Goal: Navigation & Orientation: Find specific page/section

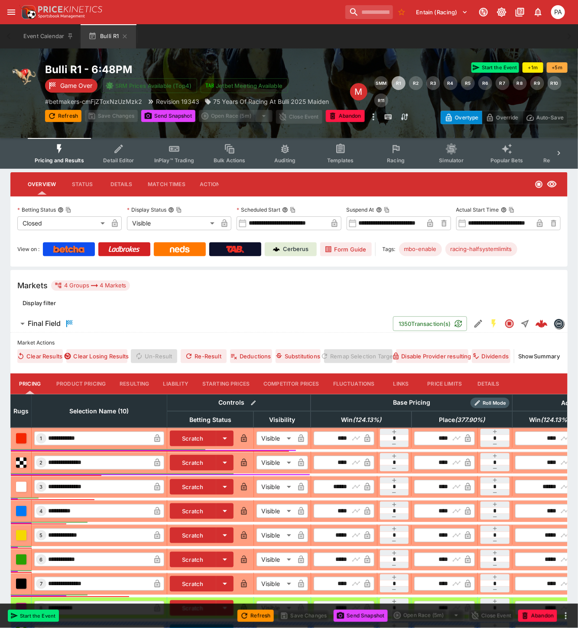
scroll to position [145, 0]
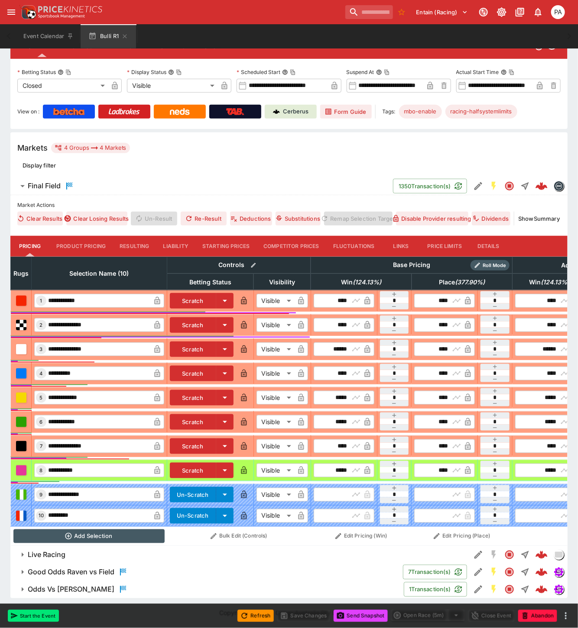
click at [140, 236] on button "Resulting" at bounding box center [134, 246] width 43 height 21
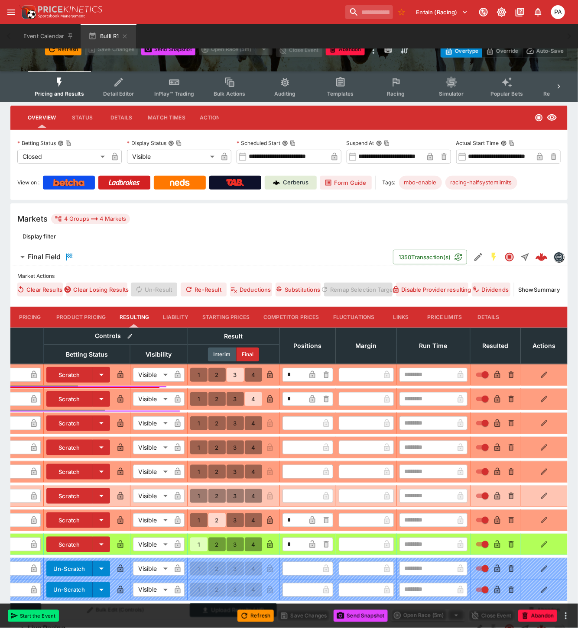
scroll to position [0, 0]
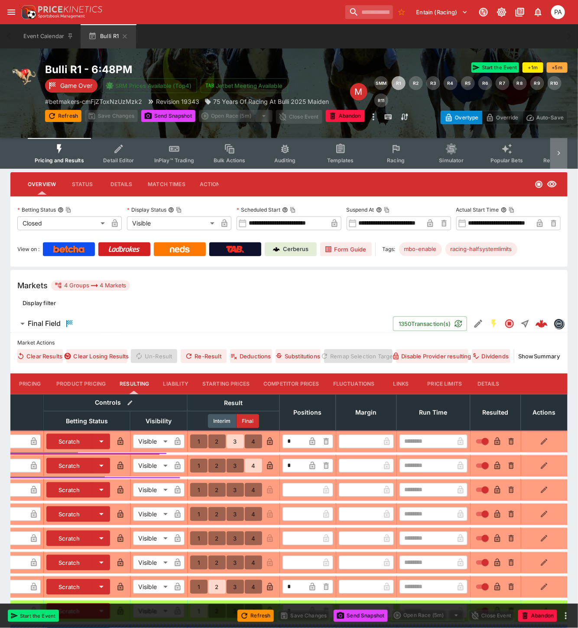
click at [559, 155] on icon at bounding box center [558, 153] width 9 height 9
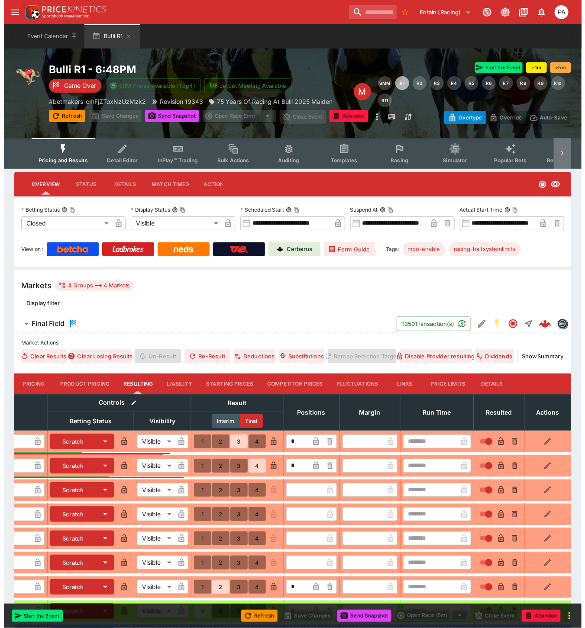
scroll to position [0, 90]
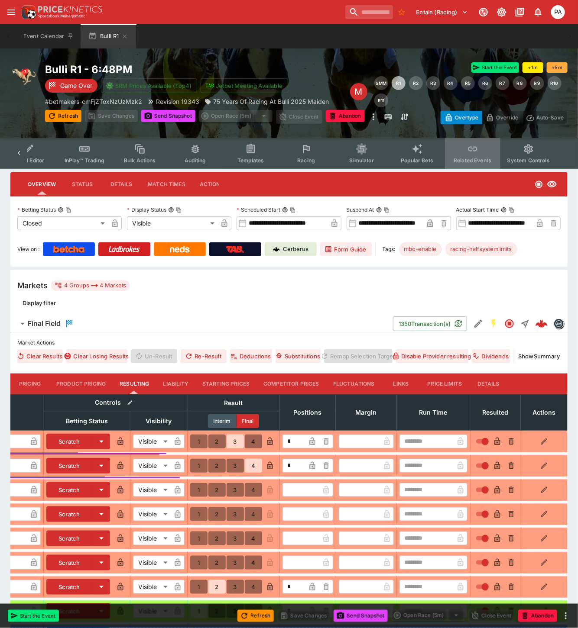
click at [473, 152] on button "Related Events" at bounding box center [472, 153] width 55 height 31
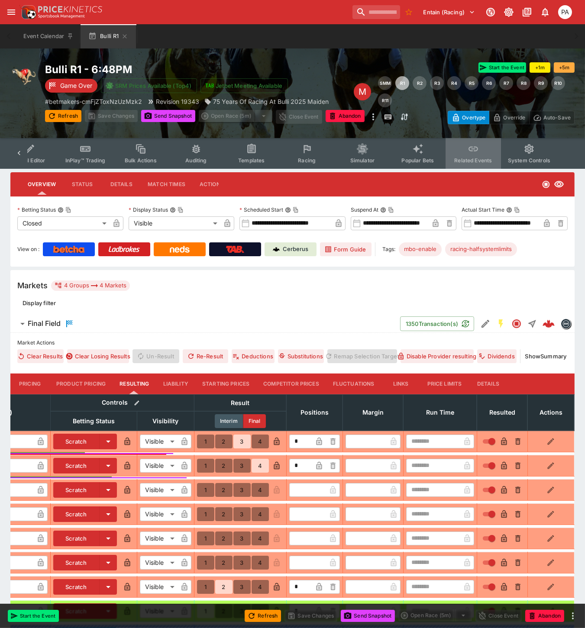
scroll to position [0, 83]
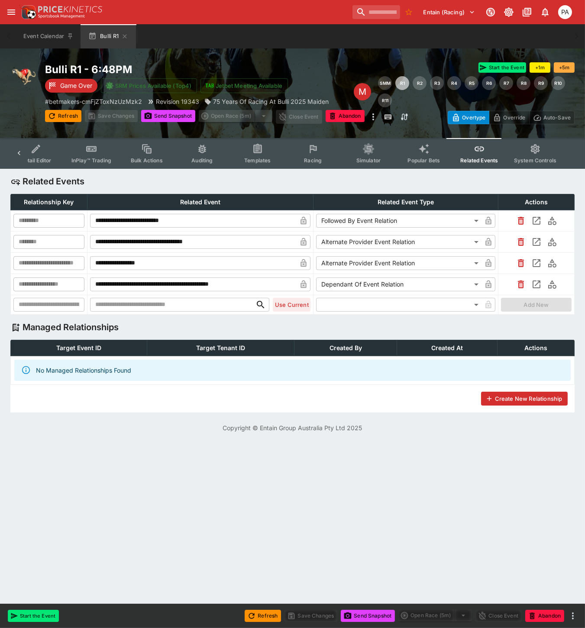
type input "**********"
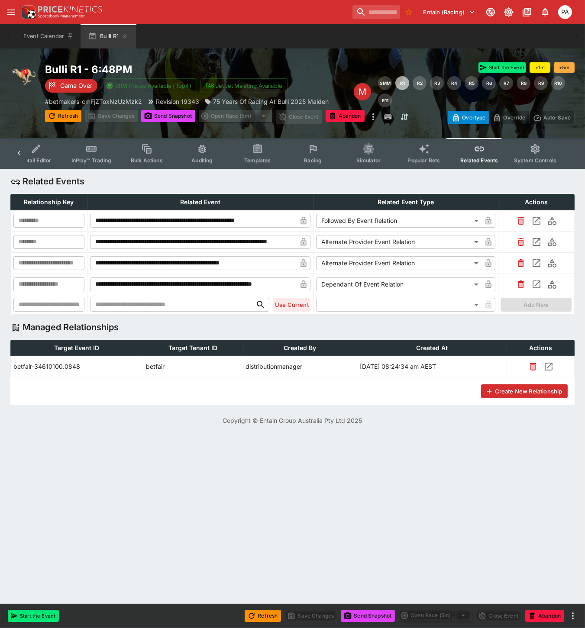
type input "**********"
click at [39, 156] on button "Detail Editor" at bounding box center [35, 153] width 55 height 31
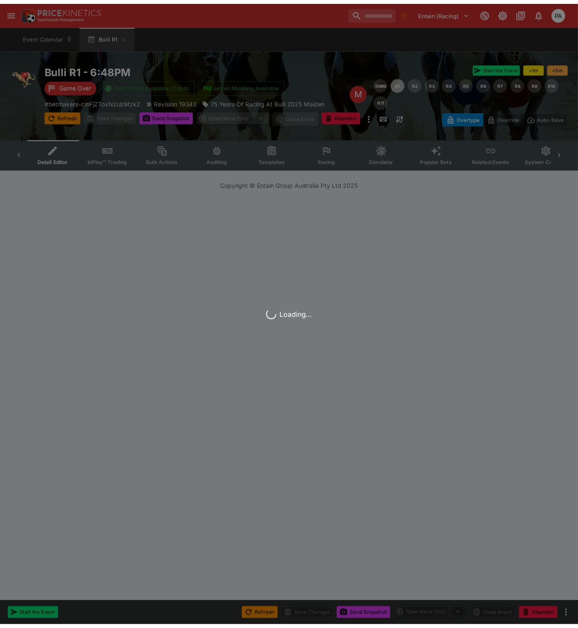
scroll to position [0, 63]
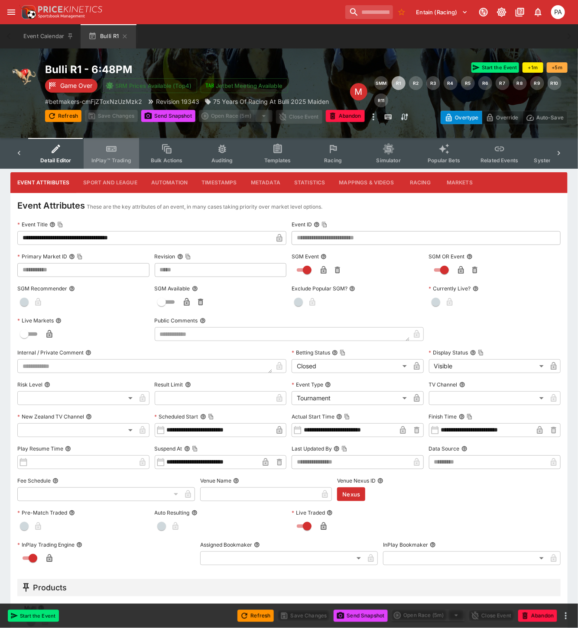
click at [97, 154] on button "InPlay™ Trading" at bounding box center [111, 153] width 55 height 31
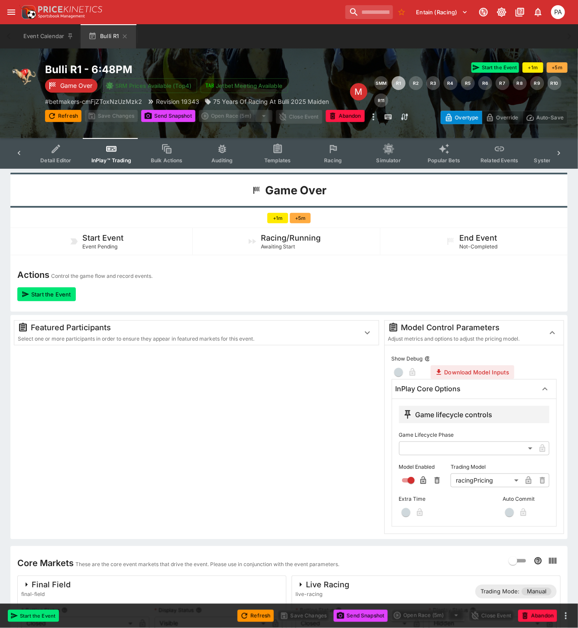
click at [314, 155] on button "Racing" at bounding box center [332, 153] width 55 height 31
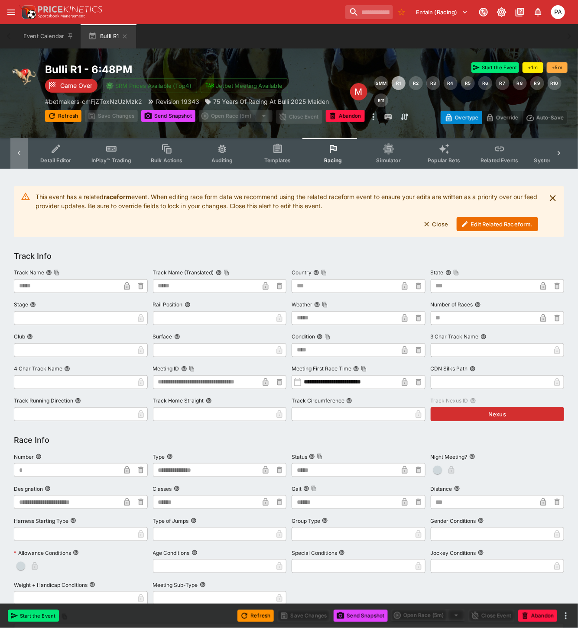
click at [19, 152] on icon at bounding box center [19, 153] width 9 height 9
